Goal: Task Accomplishment & Management: Manage account settings

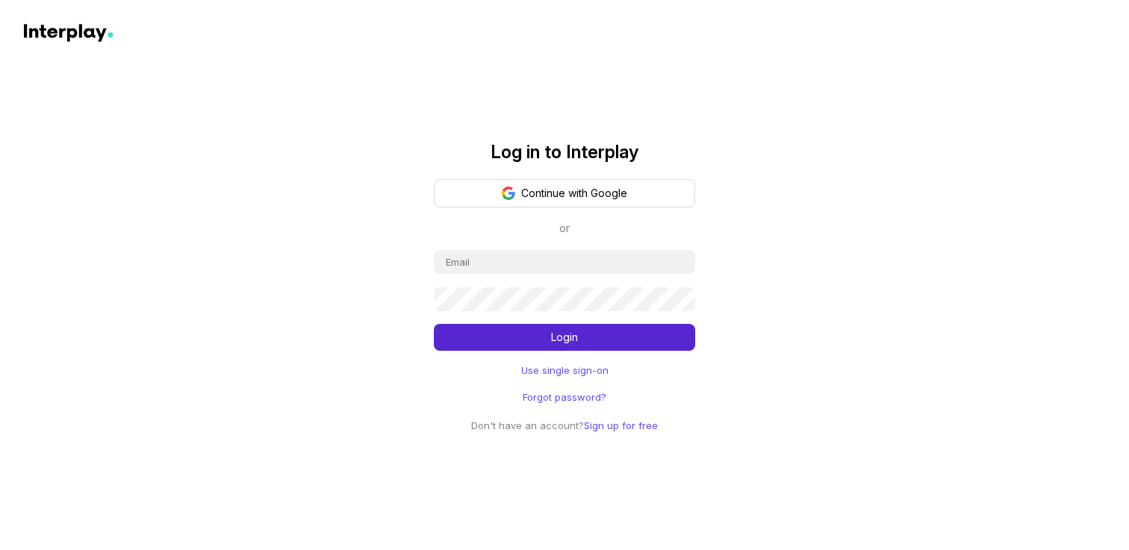
click at [553, 193] on button "Continue with Google" at bounding box center [564, 193] width 261 height 28
click at [579, 368] on link "Use single sign-on" at bounding box center [564, 370] width 87 height 15
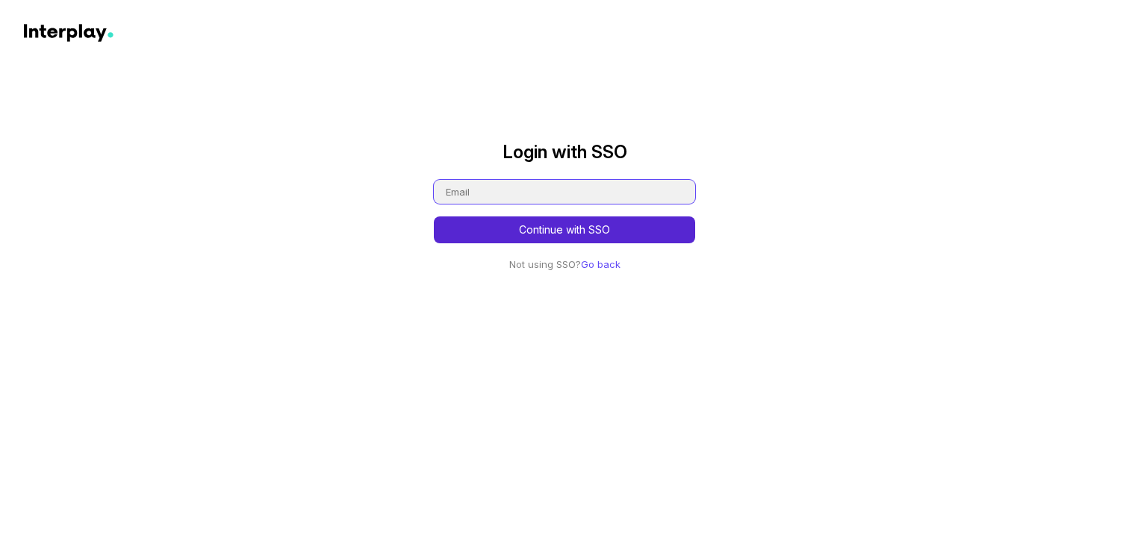
click at [543, 190] on input "email" at bounding box center [564, 192] width 261 height 24
click at [543, 199] on input "email" at bounding box center [564, 192] width 261 height 24
click at [590, 259] on link "Go back" at bounding box center [601, 264] width 40 height 12
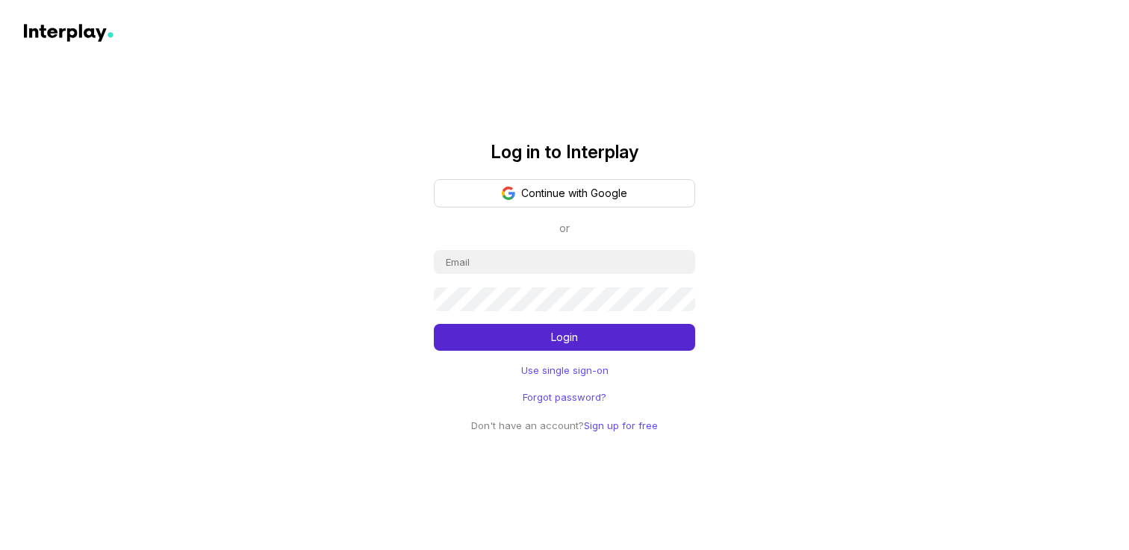
click at [537, 203] on button "Continue with Google" at bounding box center [564, 193] width 261 height 28
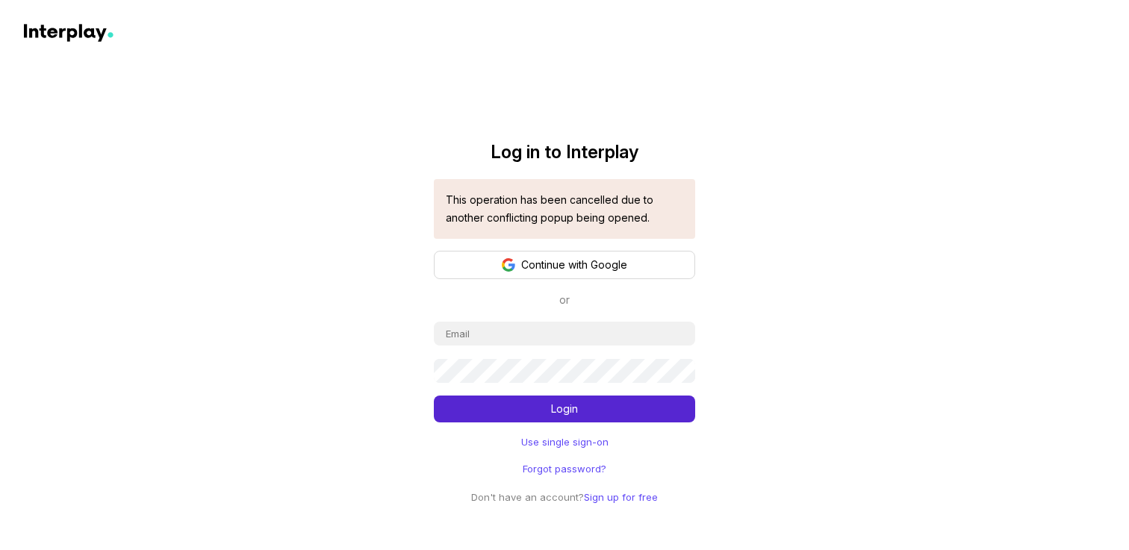
click at [537, 352] on div "Login Use single sign-on Forgot password? Don't have an account? Sign up for fr…" at bounding box center [564, 413] width 261 height 185
click at [582, 443] on link "Use single sign-on" at bounding box center [564, 441] width 87 height 15
